Goal: Obtain resource: Download file/media

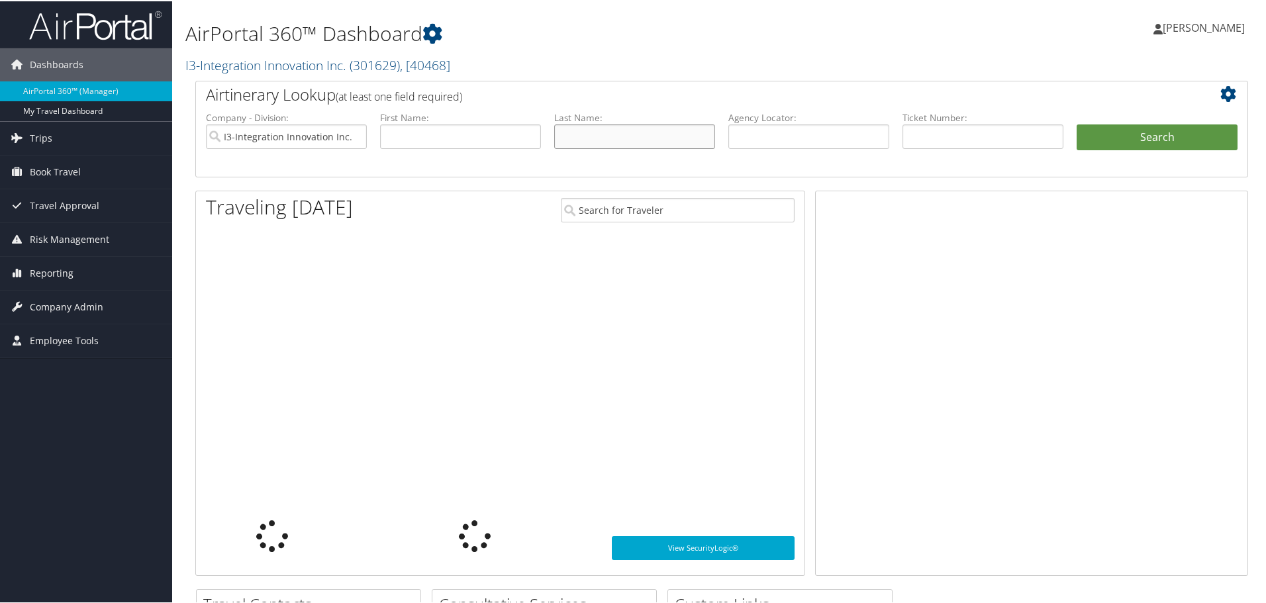
click at [582, 134] on input "text" at bounding box center [634, 135] width 161 height 24
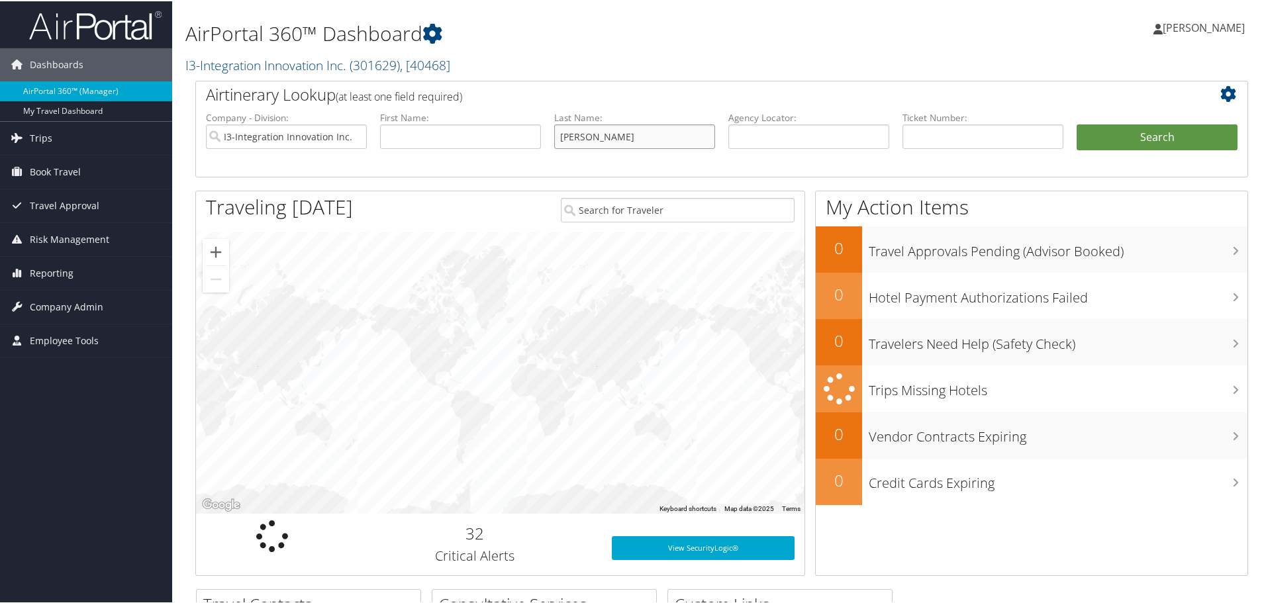
type input "gannon"
click at [1077, 123] on button "Search" at bounding box center [1157, 136] width 161 height 26
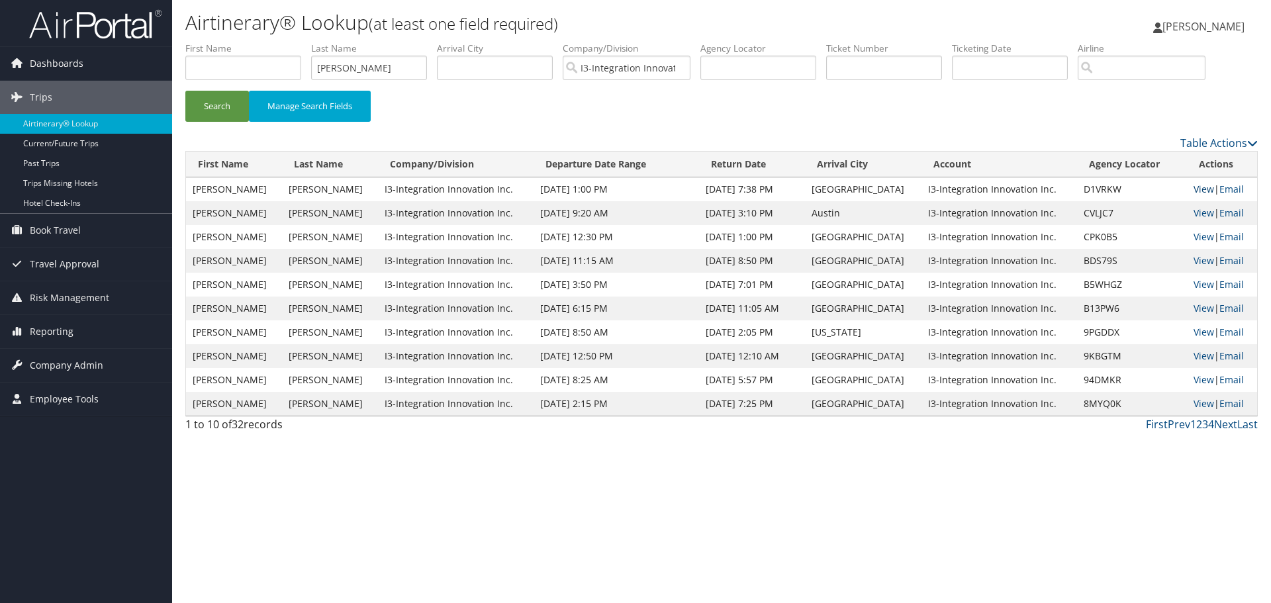
click at [1194, 189] on link "View" at bounding box center [1204, 189] width 21 height 13
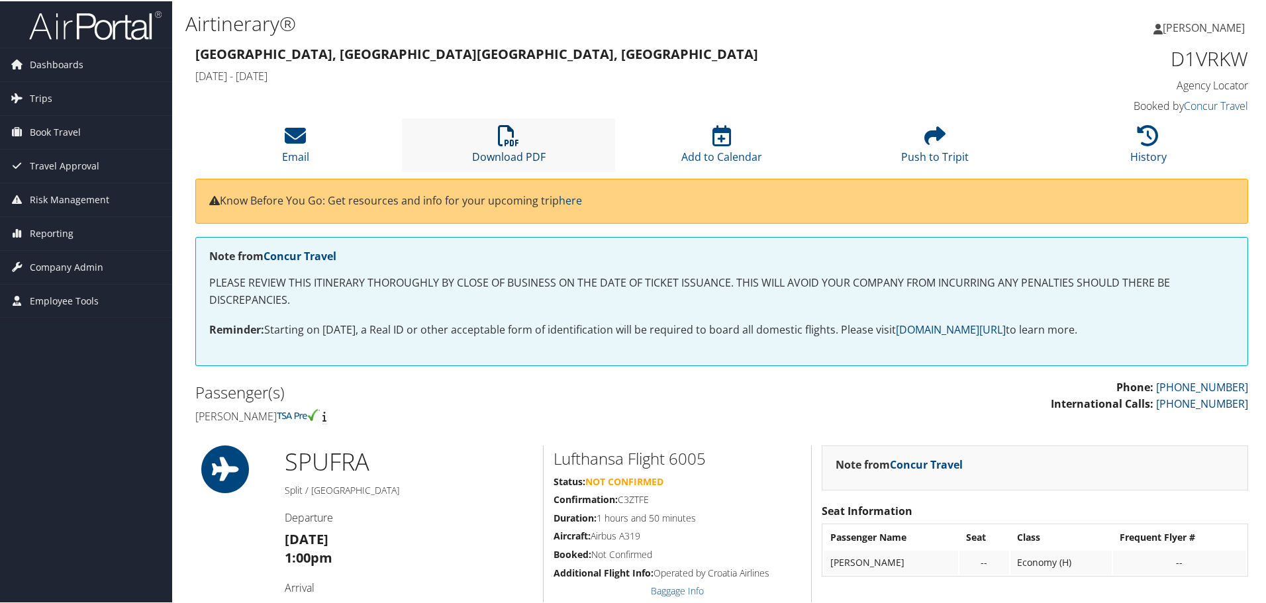
click at [503, 154] on link "Download PDF" at bounding box center [508, 147] width 73 height 32
